Goal: Information Seeking & Learning: Learn about a topic

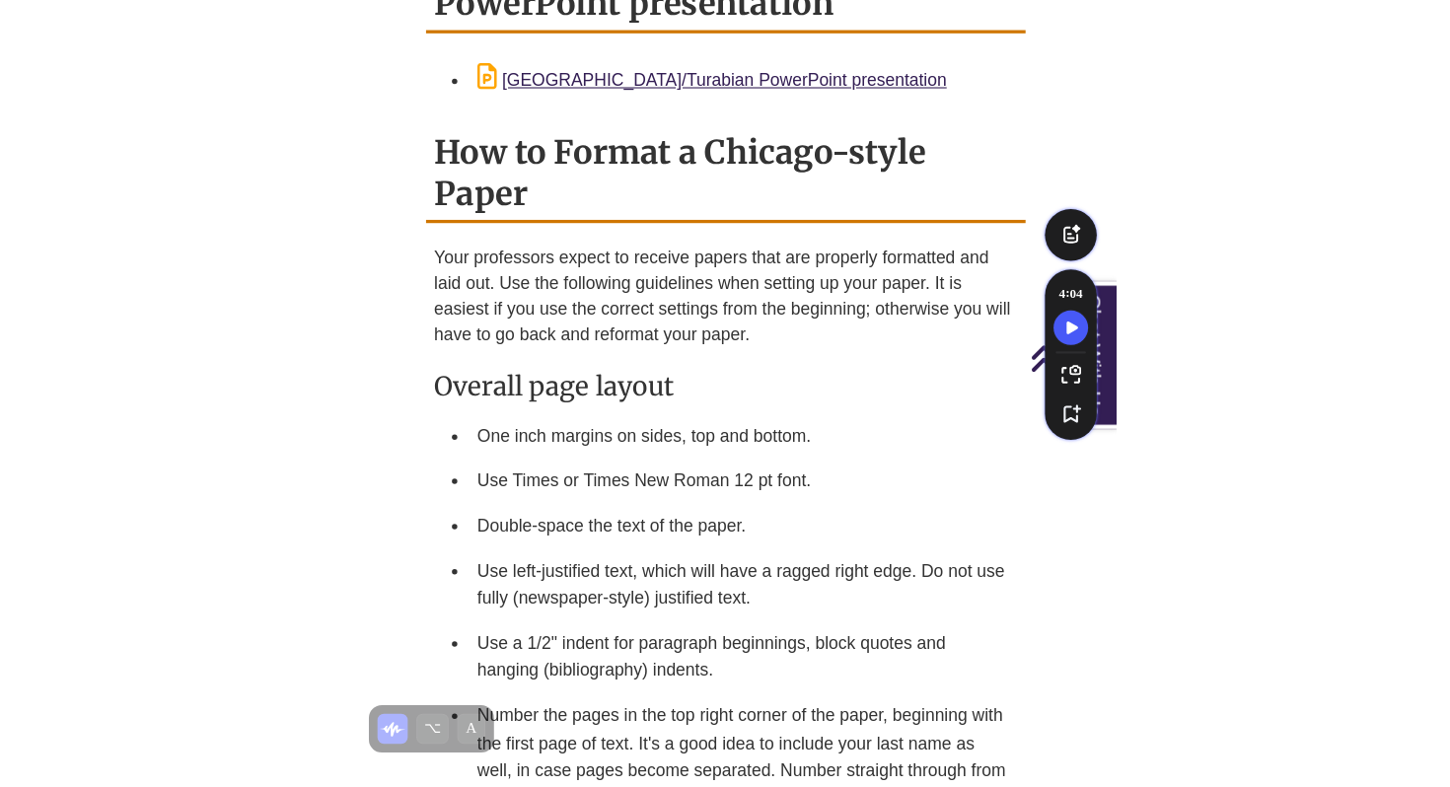
scroll to position [2406, 0]
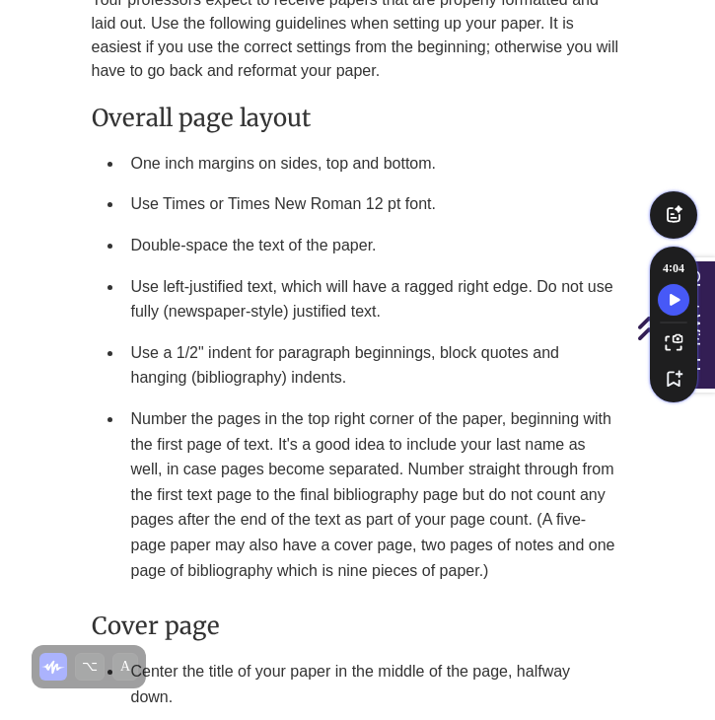
click at [425, 332] on li "Use a 1/2" indent for paragraph beginnings, block quotes and hanging (bibliogra…" at bounding box center [373, 365] width 501 height 66
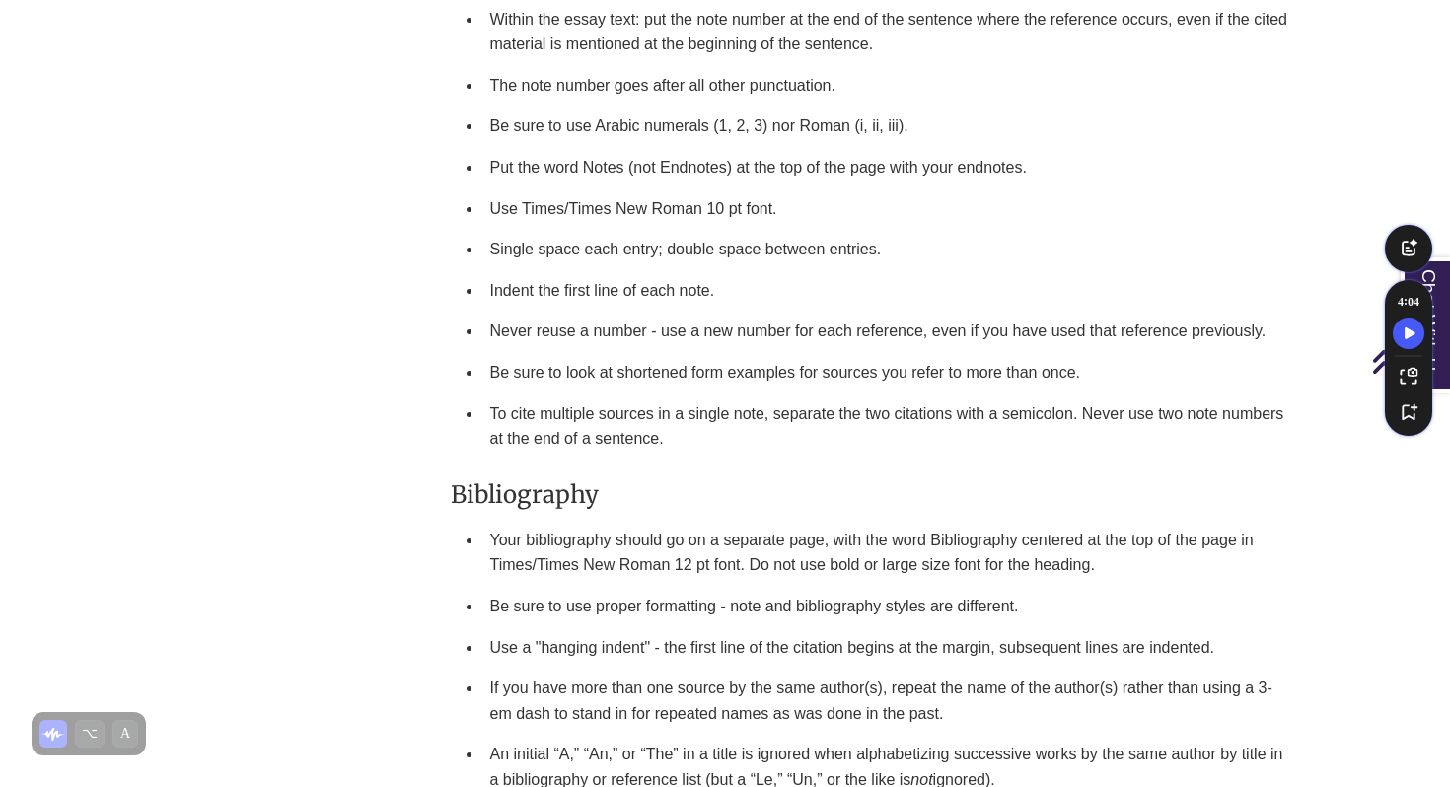
click at [461, 420] on ul "Footnotes go at the bottom of the page where the reference occurs; endnotes go …" at bounding box center [874, 195] width 847 height 527
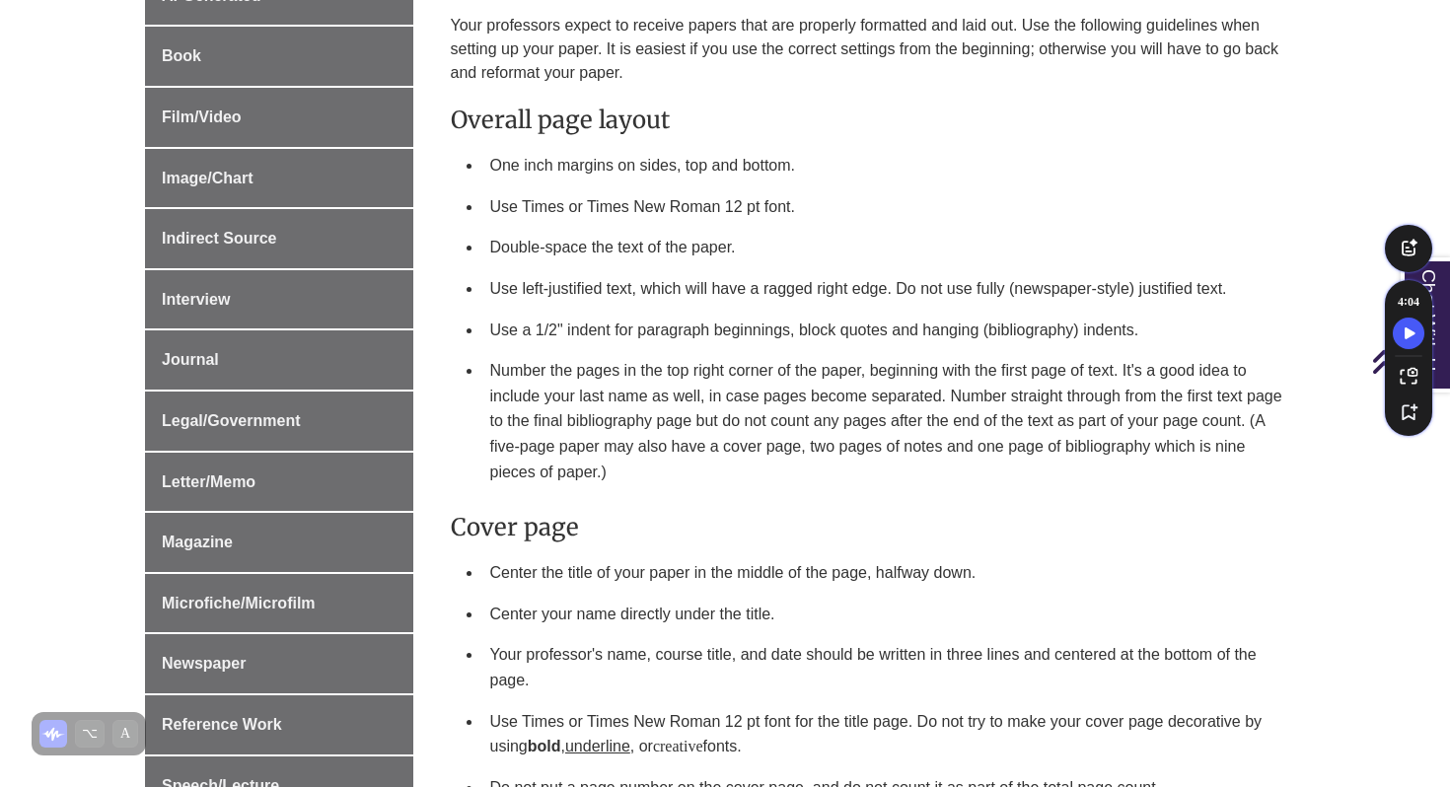
scroll to position [1616, 0]
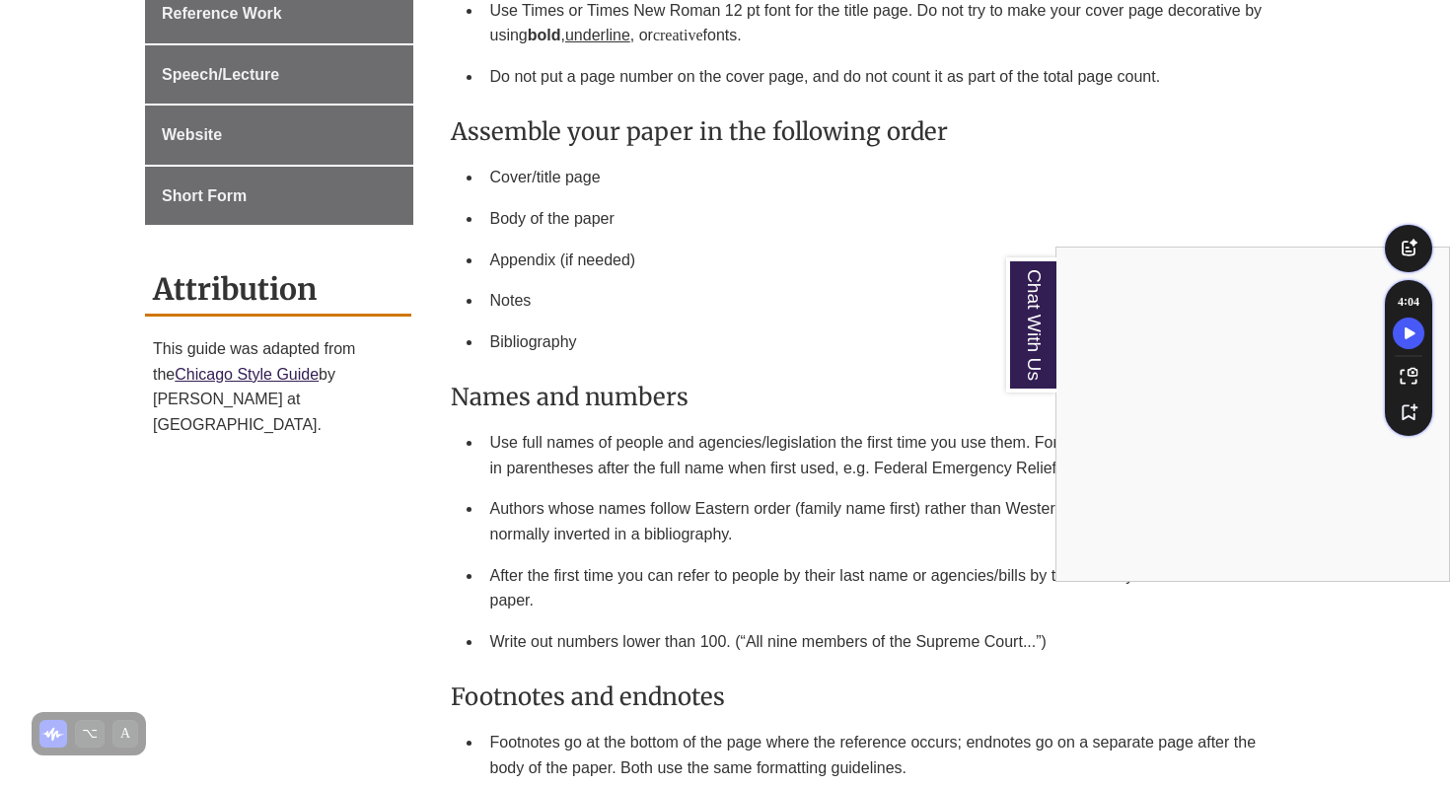
drag, startPoint x: 498, startPoint y: 434, endPoint x: 868, endPoint y: 433, distance: 369.9
click at [714, 433] on div "Chat With Us" at bounding box center [725, 393] width 1450 height 787
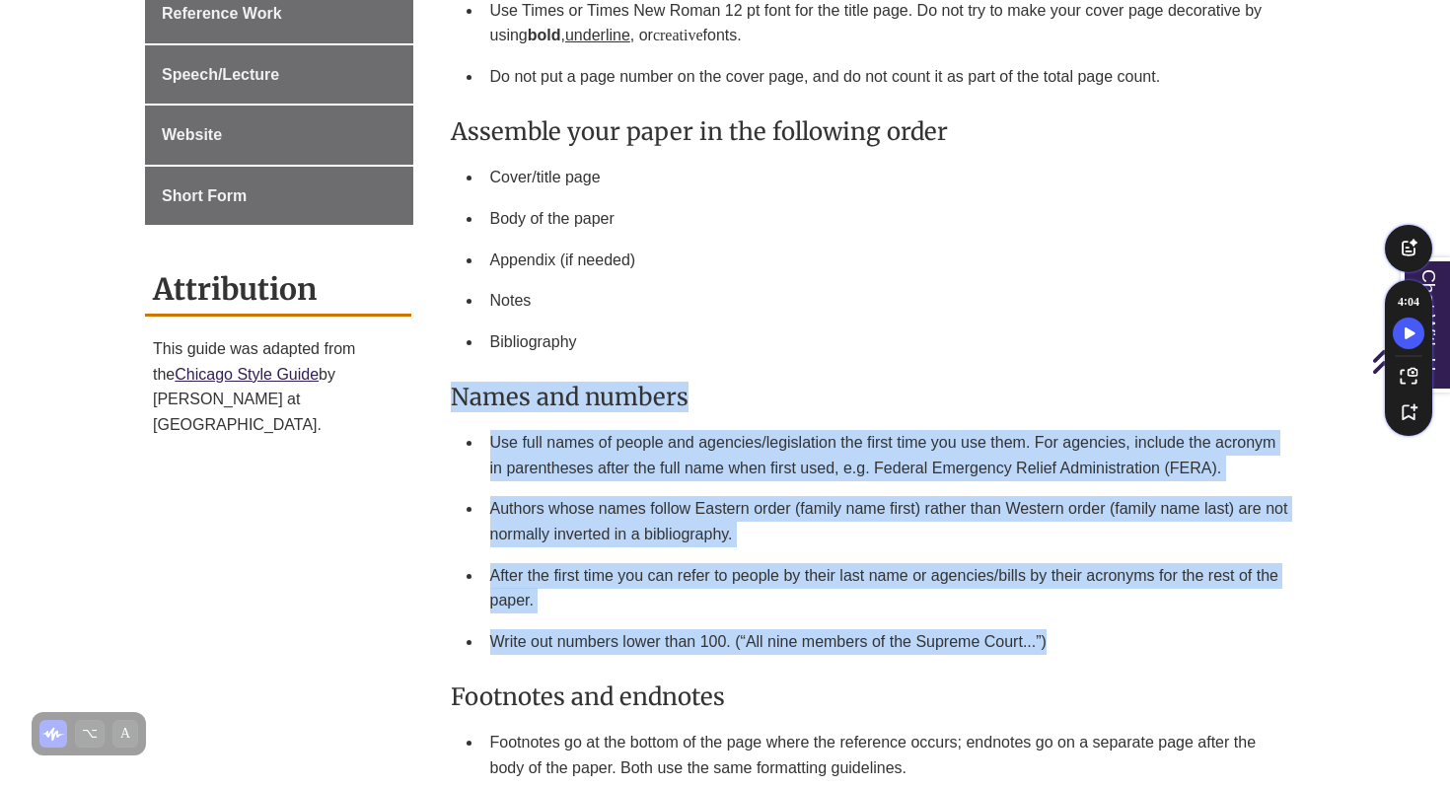
drag, startPoint x: 1100, startPoint y: 636, endPoint x: 455, endPoint y: 382, distance: 693.5
click at [455, 382] on div "Your professors expect to receive papers that are properly formatted and laid o…" at bounding box center [874, 633] width 847 height 2660
copy div "Names and numbers Use full names of people and agencies/legislation the first t…"
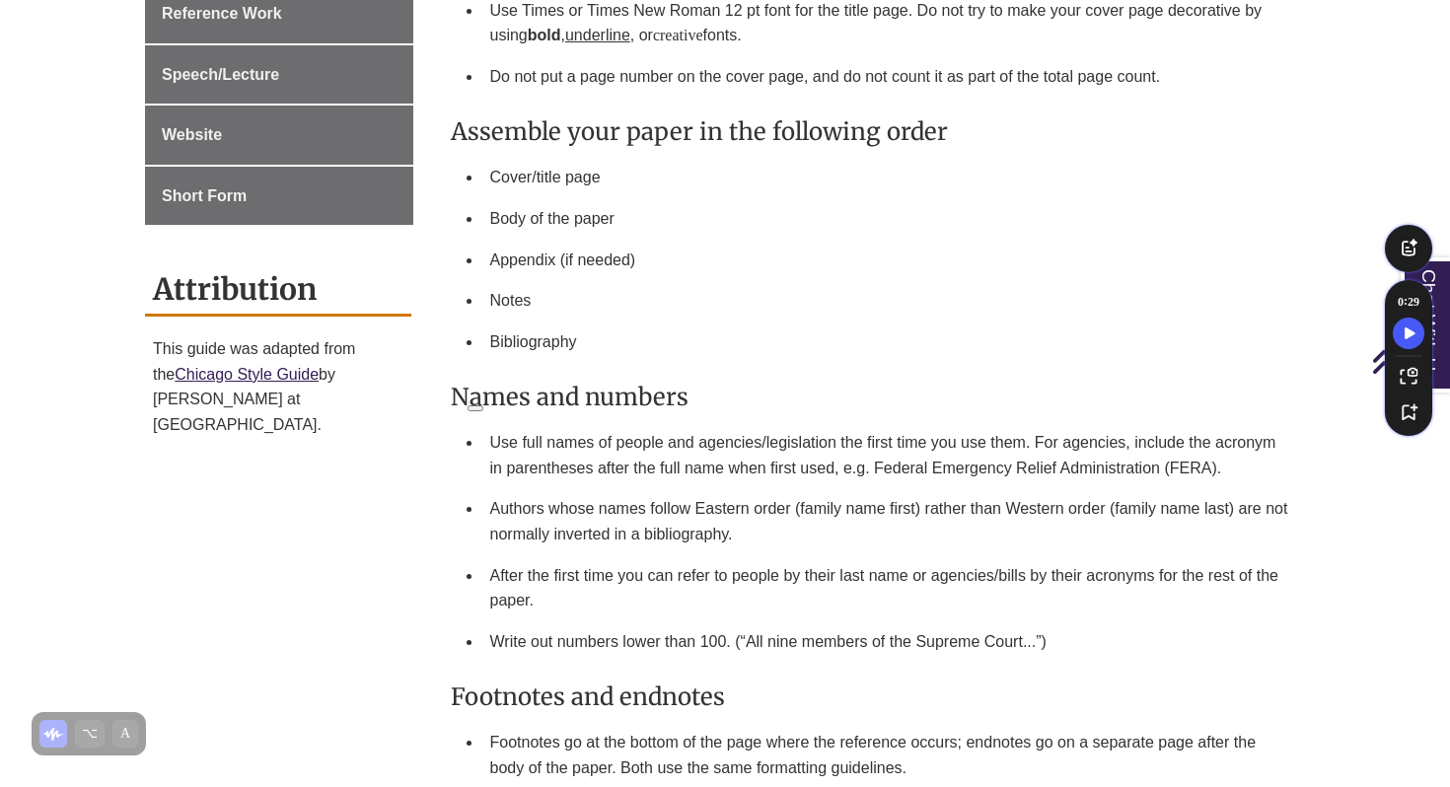
click at [714, 416] on div "Your professors expect to receive papers that are properly formatted and laid o…" at bounding box center [874, 633] width 847 height 2660
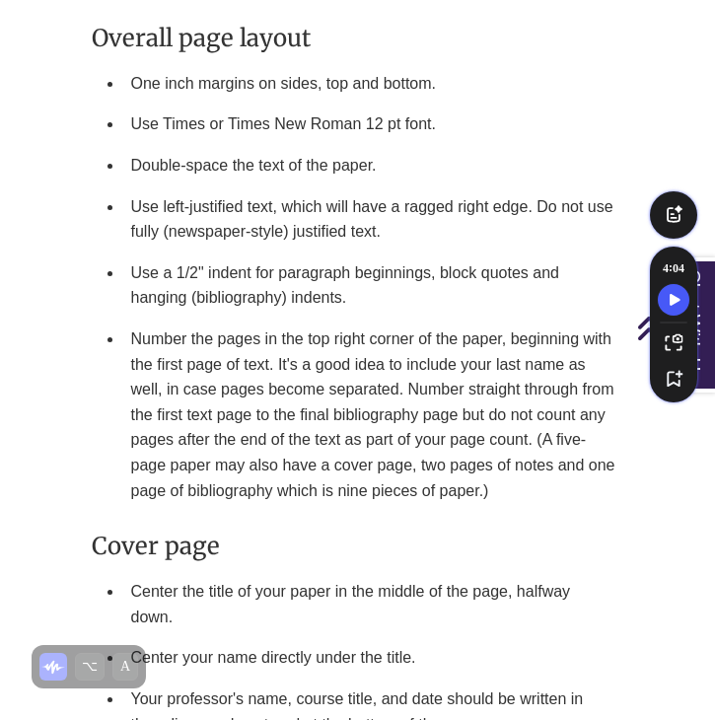
scroll to position [3322, 0]
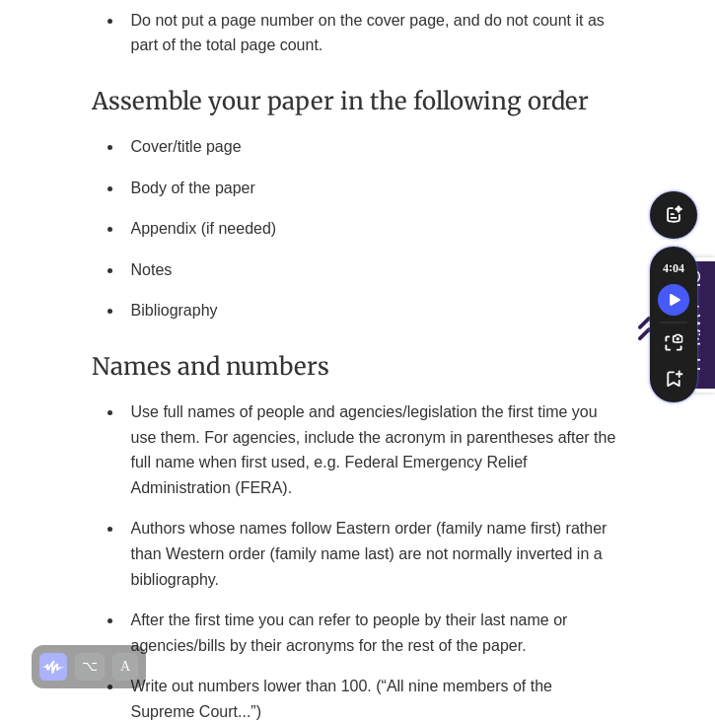
click at [519, 356] on h3 "Names and numbers" at bounding box center [358, 366] width 533 height 31
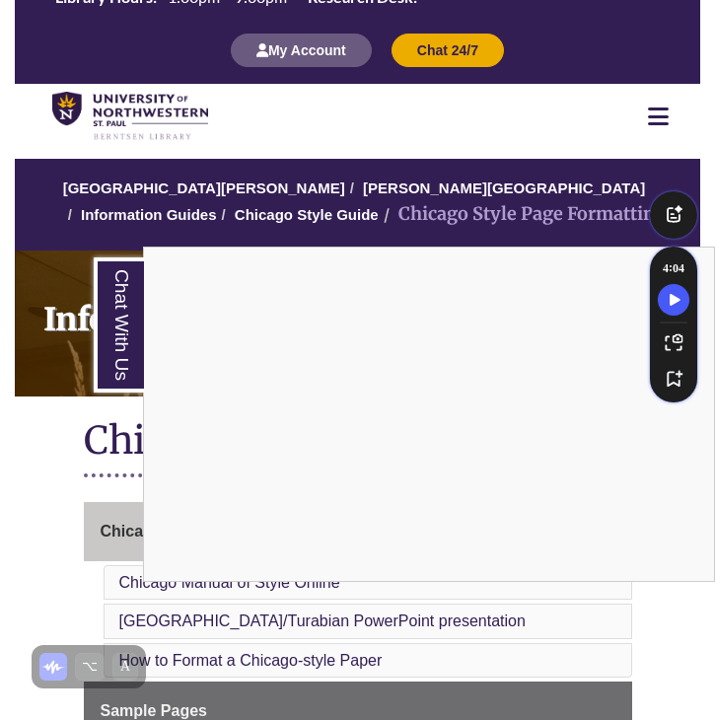
scroll to position [2159, 0]
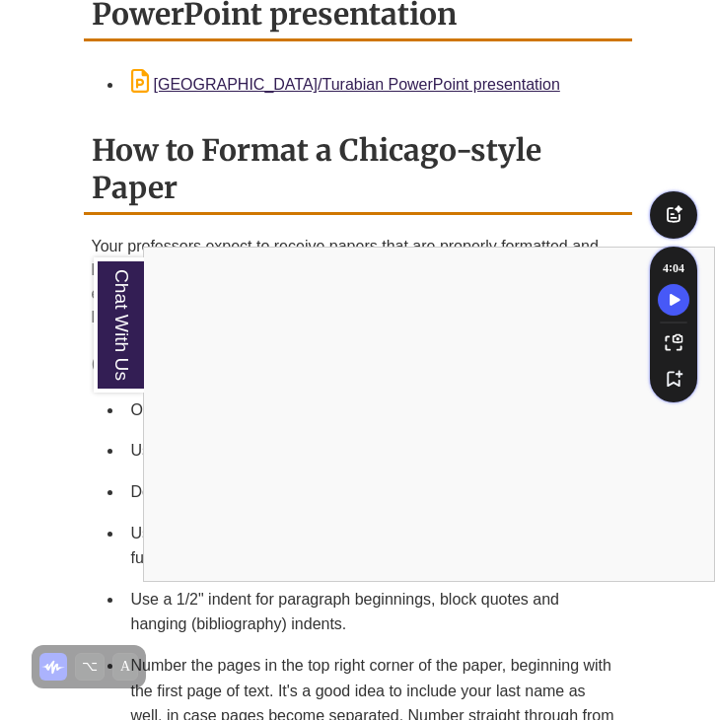
click at [320, 636] on div "Chat With Us" at bounding box center [357, 360] width 715 height 720
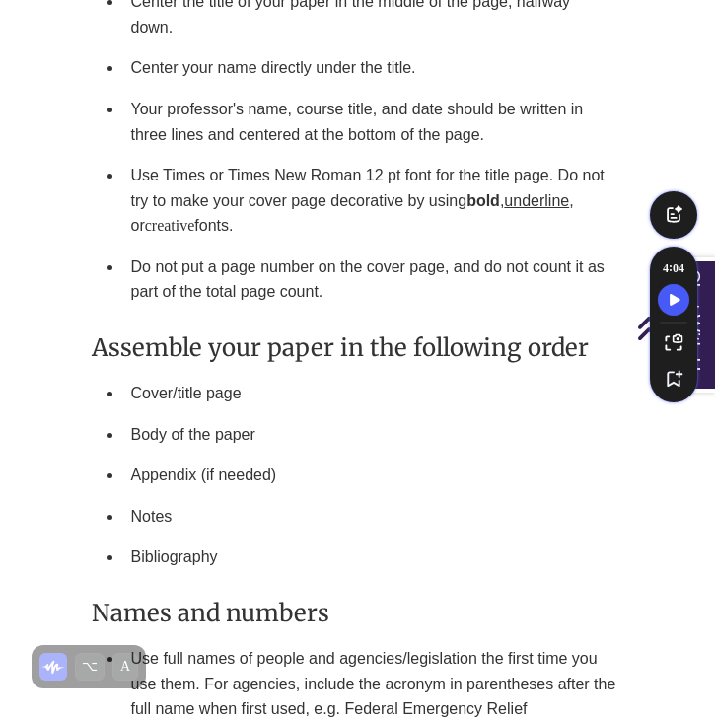
scroll to position [3784, 0]
